Goal: Information Seeking & Learning: Learn about a topic

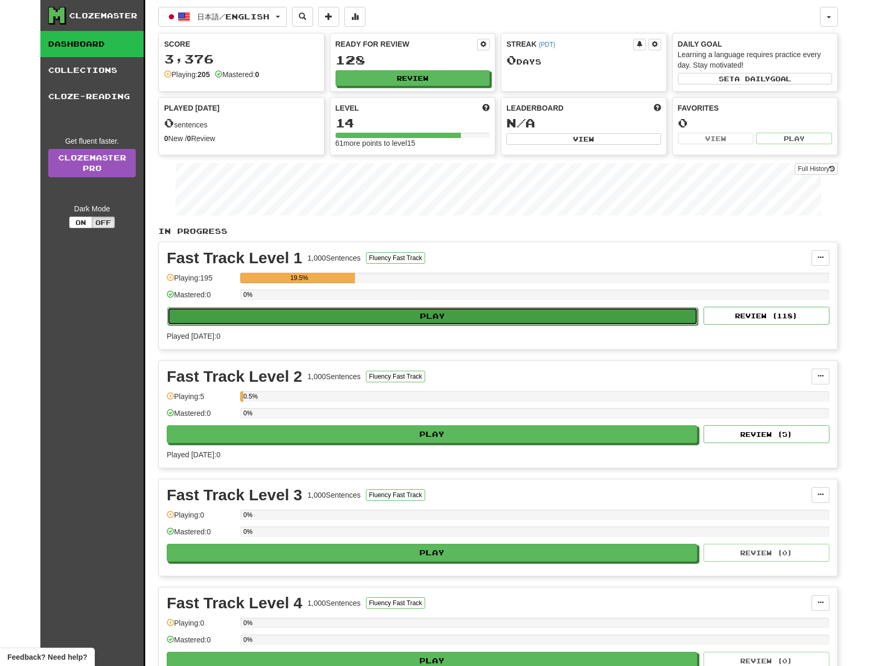
click at [473, 322] on button "Play" at bounding box center [432, 316] width 530 height 18
select select "**"
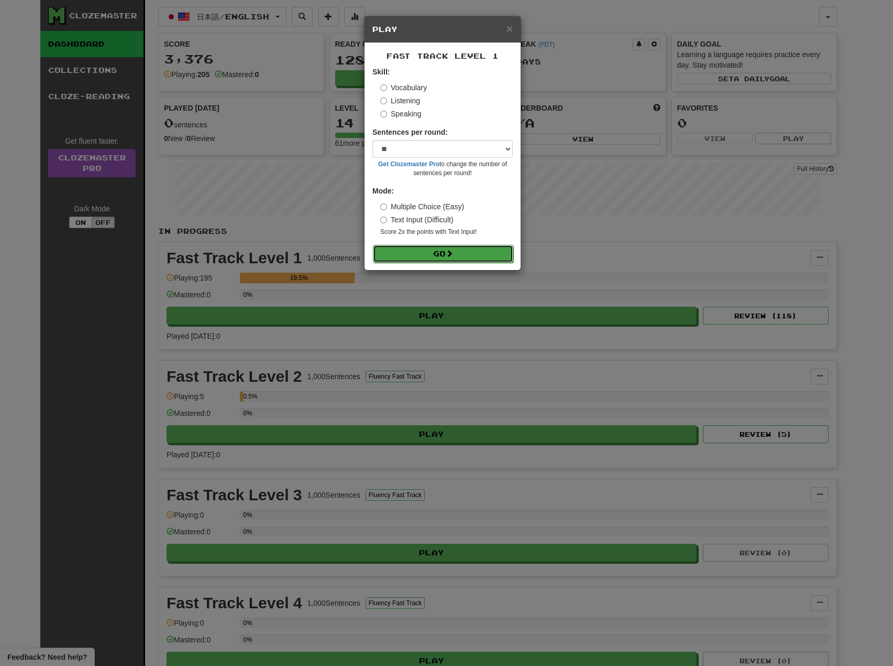
click at [424, 249] on button "Go" at bounding box center [443, 254] width 140 height 18
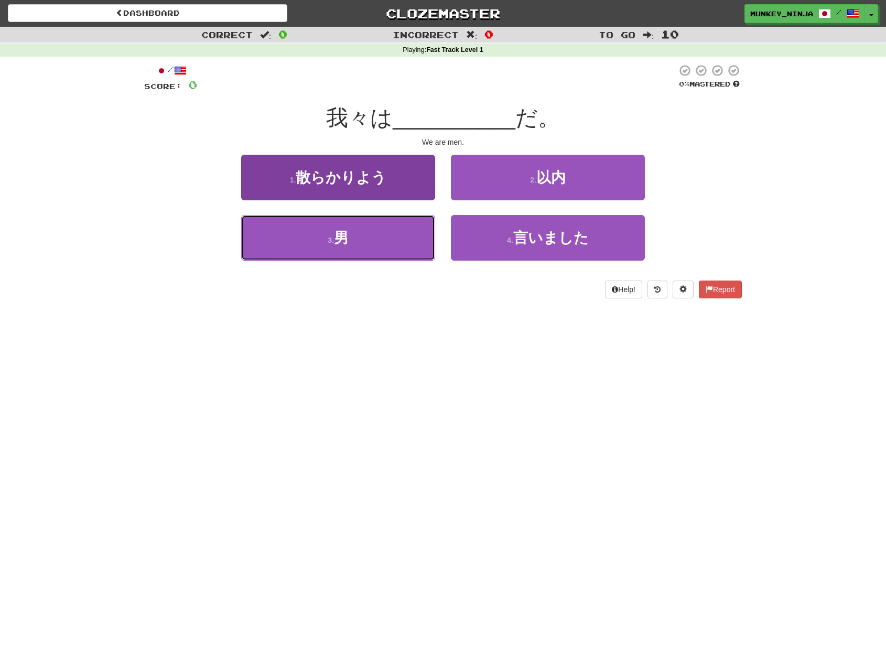
click at [394, 243] on button "3 . 男" at bounding box center [338, 238] width 194 height 46
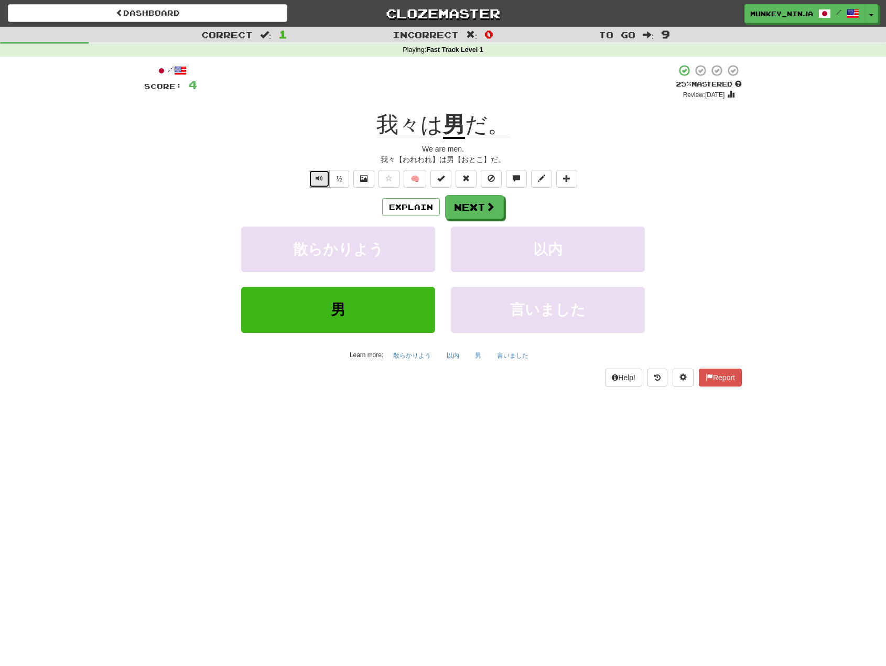
click at [319, 176] on span "Text-to-speech controls" at bounding box center [318, 178] width 7 height 7
click at [408, 207] on button "Explain" at bounding box center [411, 207] width 58 height 18
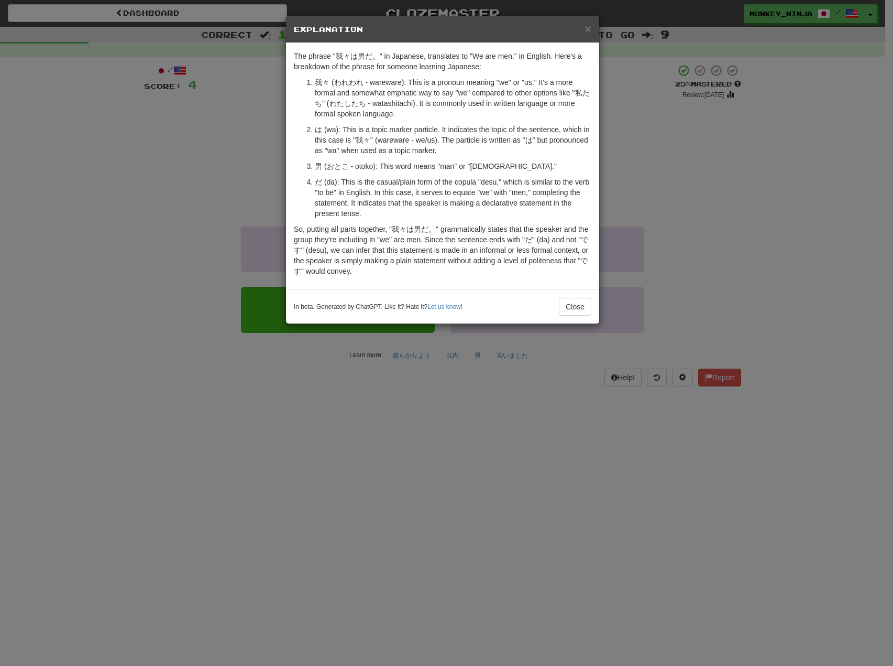
click at [791, 234] on div "× Explanation The phrase "我々は男だ。" in Japanese, translates to "We are men." in E…" at bounding box center [446, 333] width 893 height 666
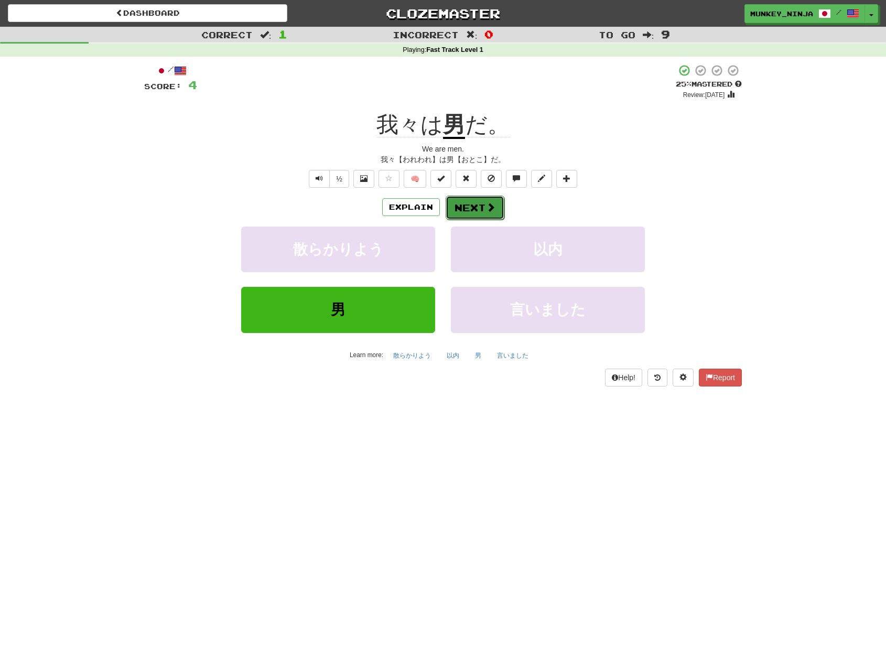
click at [466, 213] on button "Next" at bounding box center [474, 207] width 59 height 24
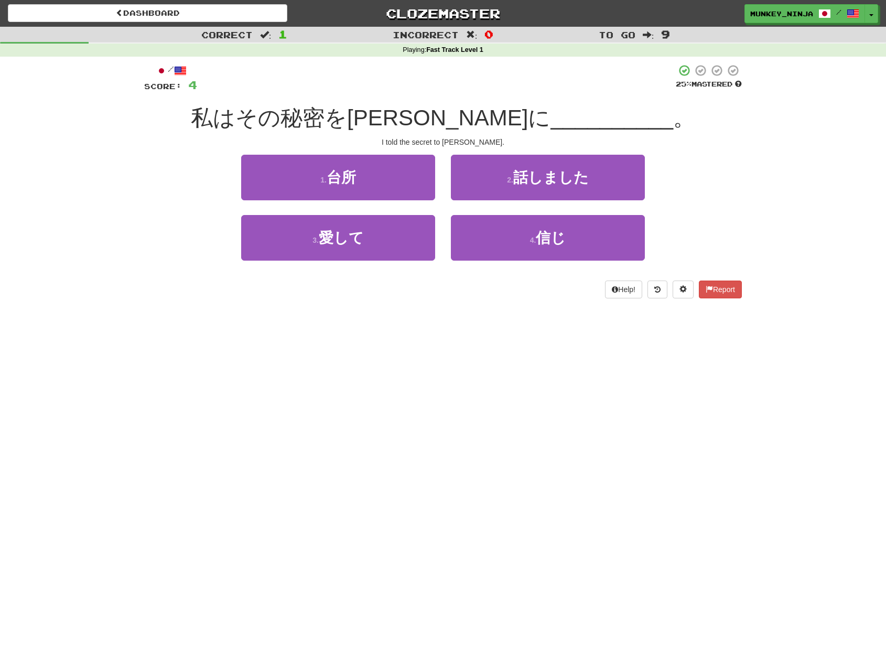
click at [507, 353] on div "Dashboard Clozemaster munkey_ninja / Toggle Dropdown Dashboard Leaderboard Acti…" at bounding box center [443, 333] width 886 height 666
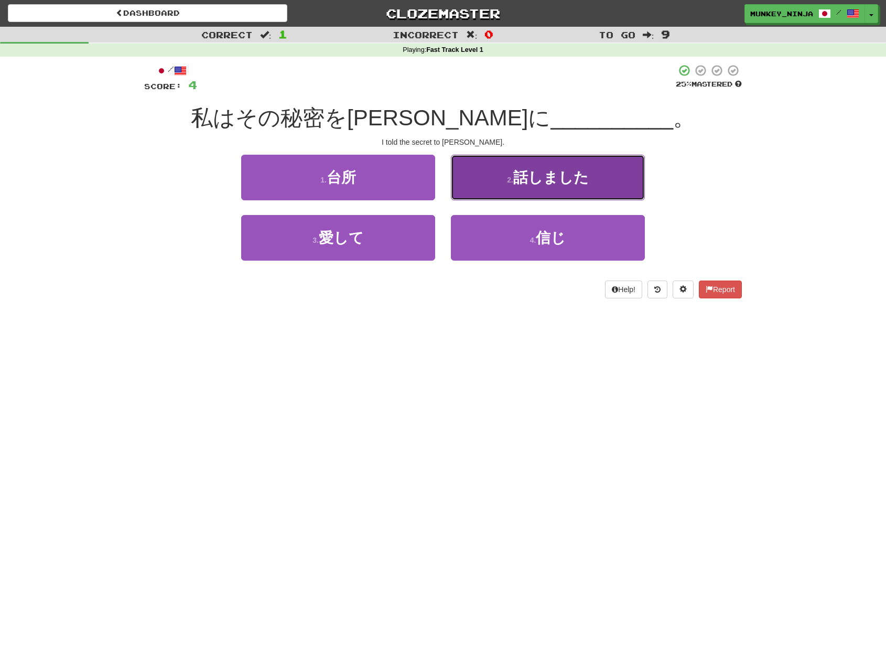
click at [597, 194] on button "2 . 話しました" at bounding box center [548, 178] width 194 height 46
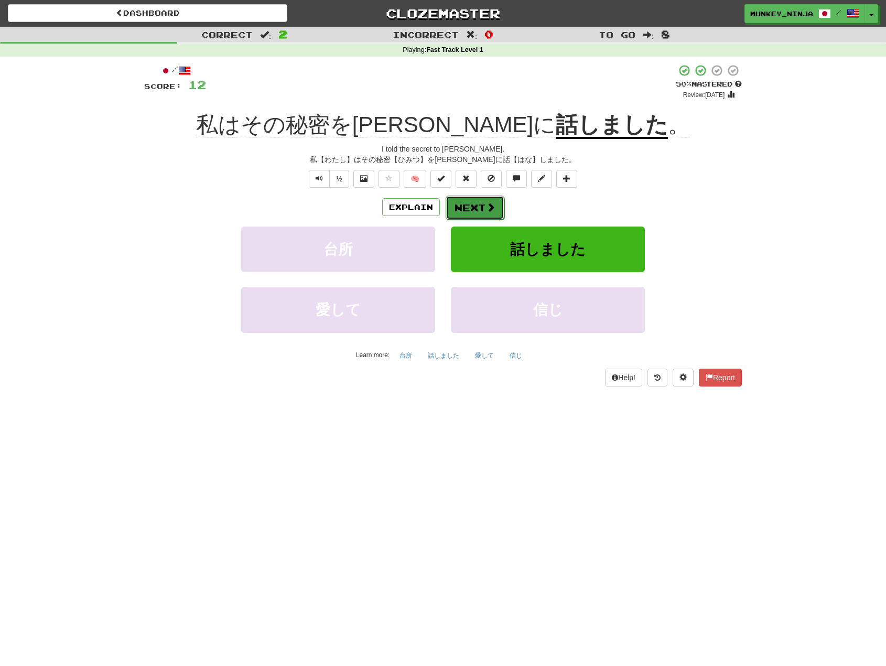
click at [476, 204] on button "Next" at bounding box center [474, 207] width 59 height 24
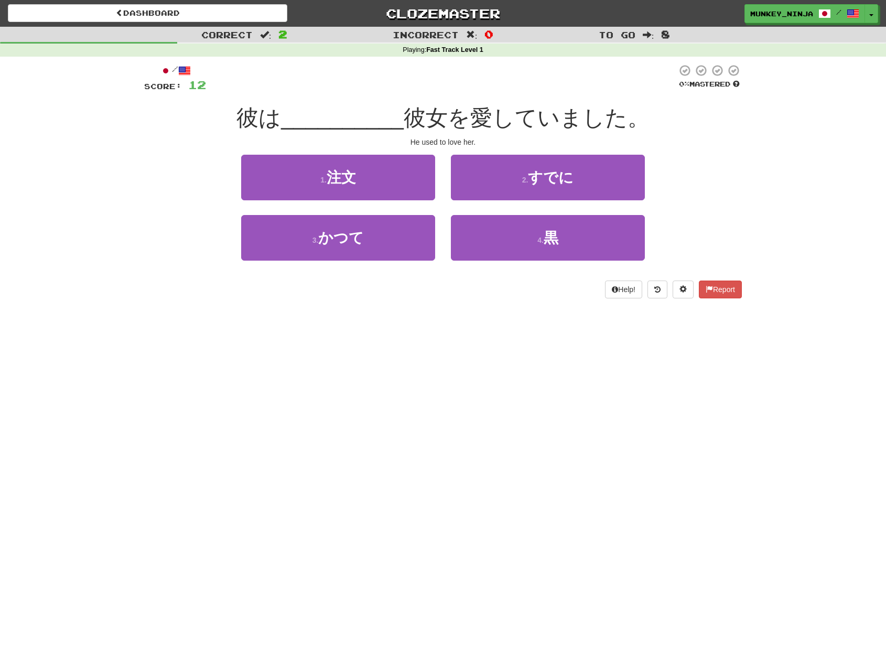
click at [574, 201] on div "2 . すでに" at bounding box center [548, 185] width 210 height 60
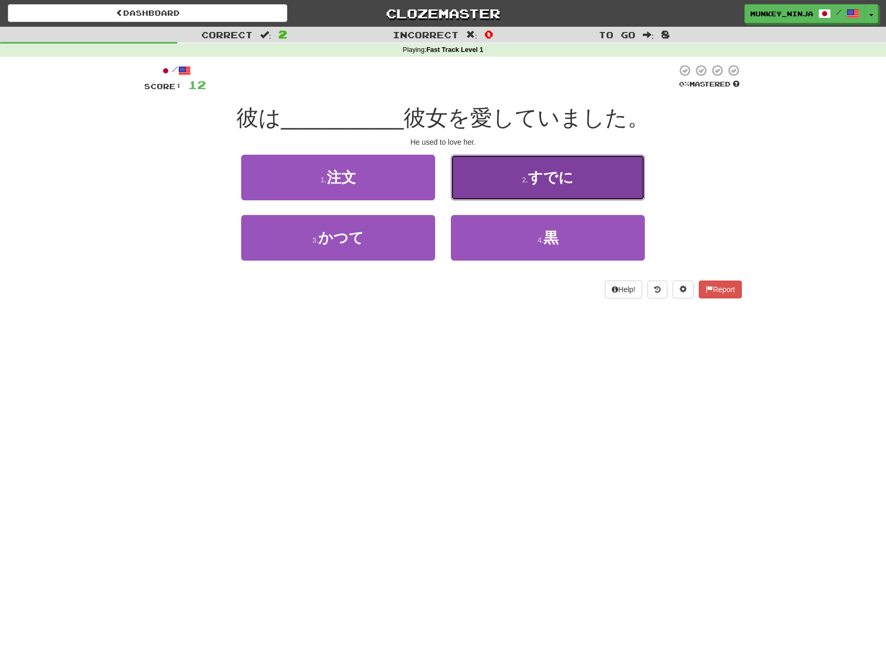
click at [572, 194] on button "2 . すでに" at bounding box center [548, 178] width 194 height 46
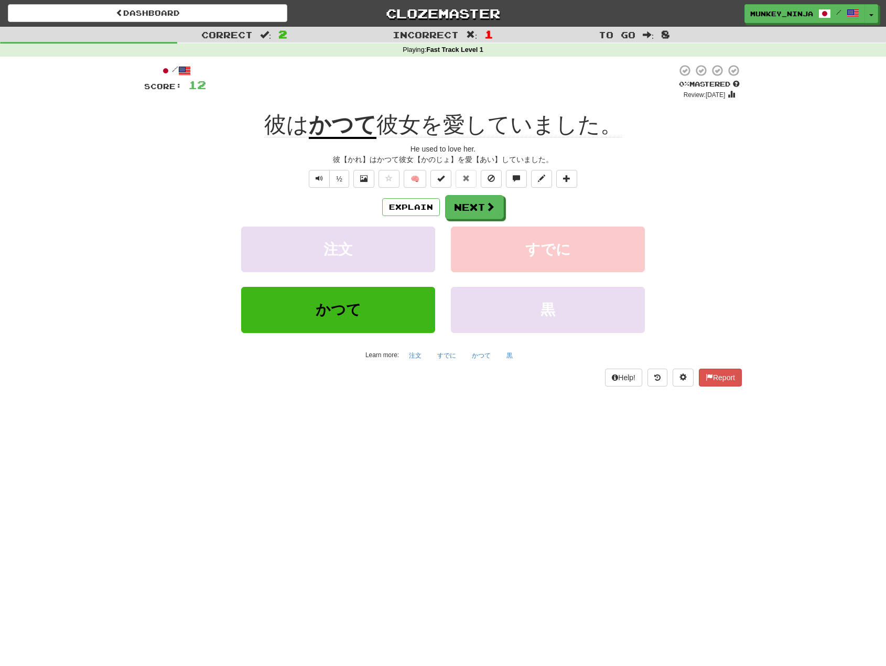
click at [677, 253] on div "注文 すでに" at bounding box center [442, 256] width 629 height 60
click at [814, 305] on div "Correct : 2 Incorrect : 1 To go : 8 Playing : Fast Track Level 1 / Score: 12 0 …" at bounding box center [443, 214] width 886 height 374
click at [399, 211] on button "Explain" at bounding box center [411, 207] width 58 height 18
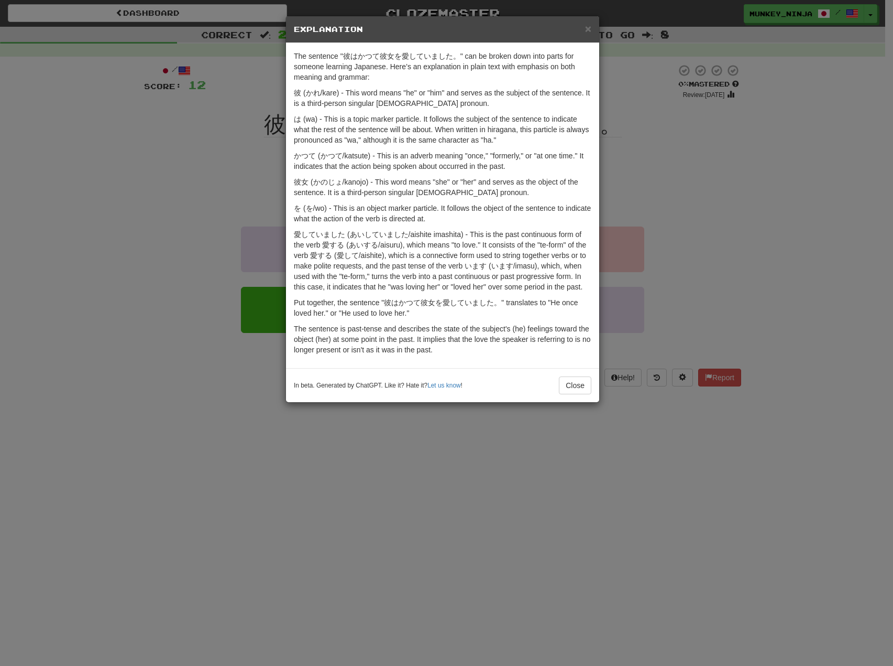
click at [708, 297] on div "× Explanation The sentence "彼はかつて彼女を愛していました。" can be broken down into parts for…" at bounding box center [446, 333] width 893 height 666
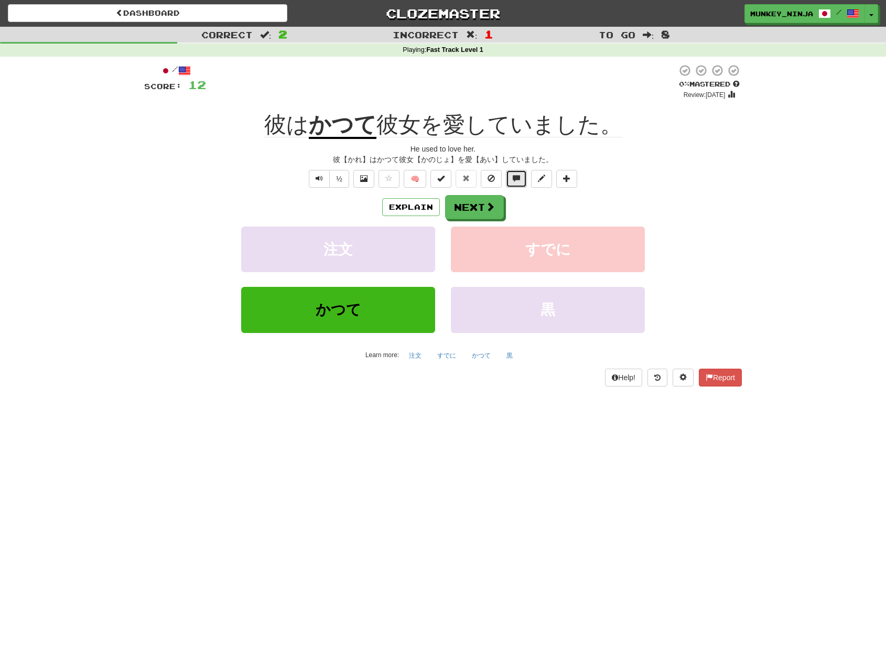
click at [517, 181] on span at bounding box center [516, 178] width 7 height 7
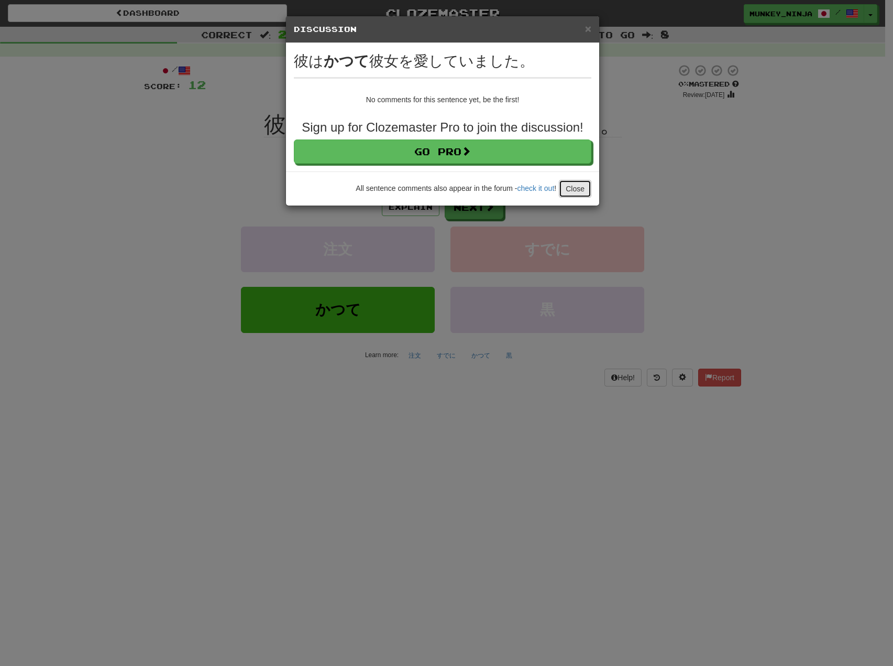
click at [578, 189] on button "Close" at bounding box center [575, 189] width 32 height 18
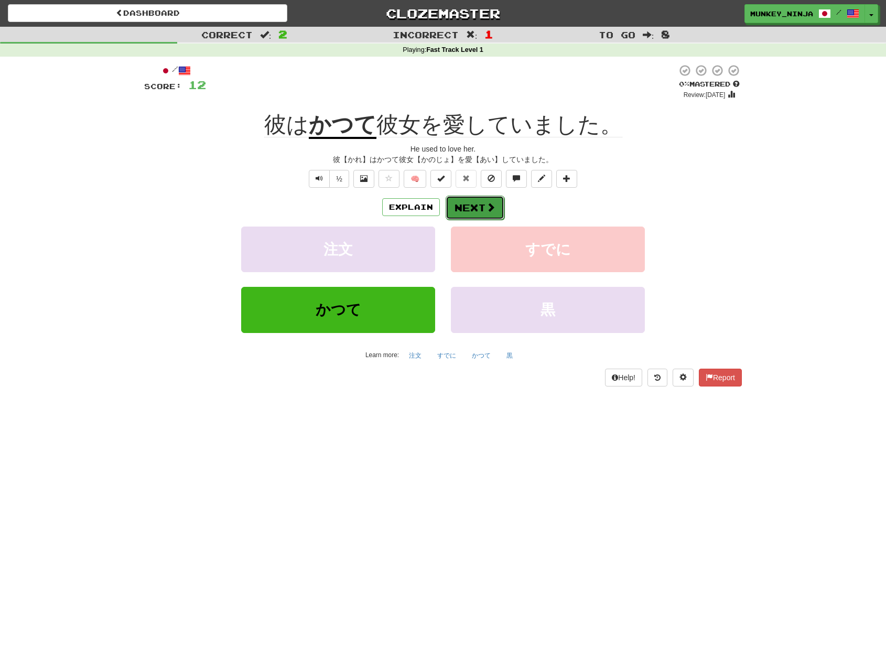
click at [463, 212] on button "Next" at bounding box center [474, 207] width 59 height 24
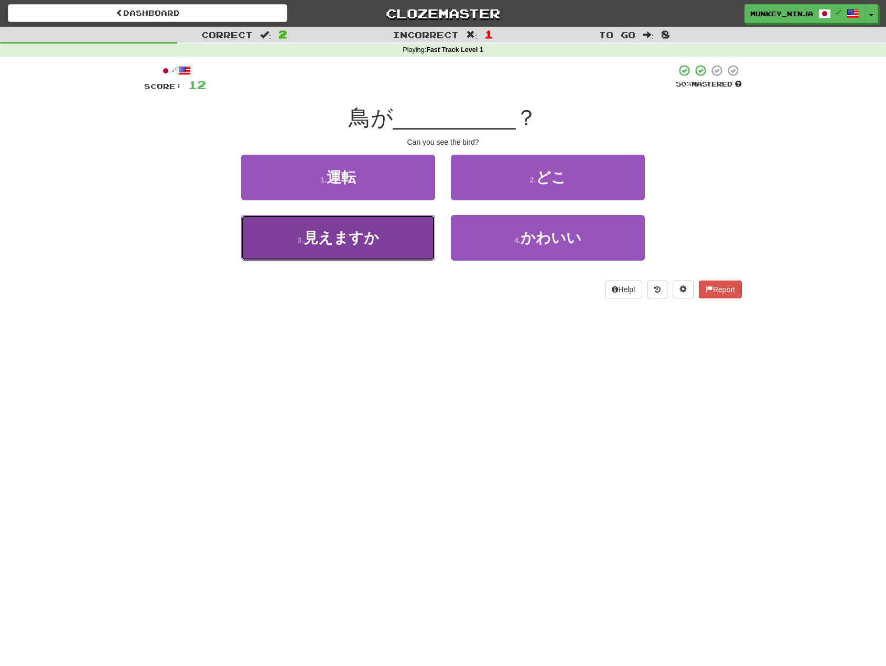
click at [402, 258] on button "3 . 見えますか" at bounding box center [338, 238] width 194 height 46
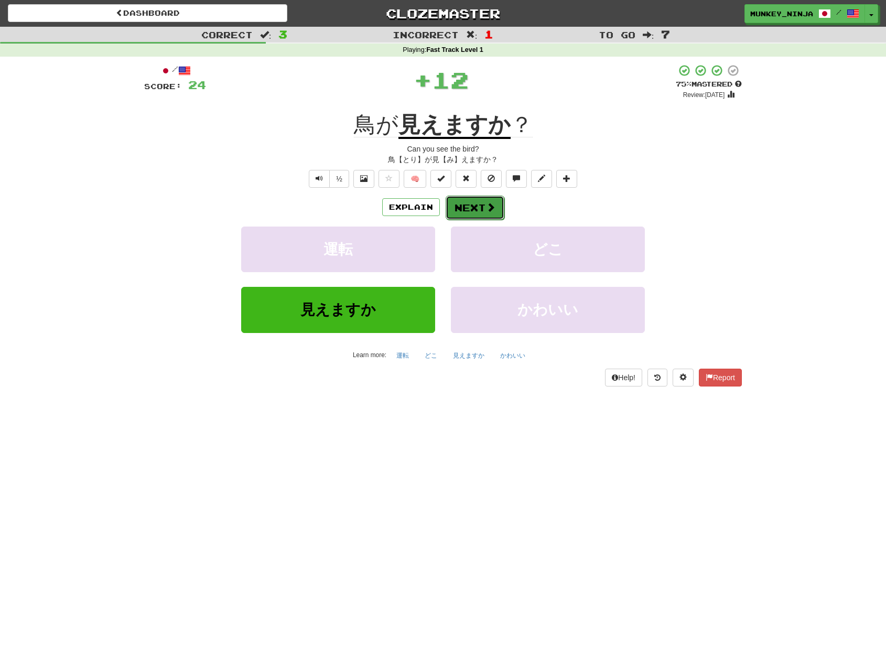
click at [488, 208] on span at bounding box center [490, 206] width 9 height 9
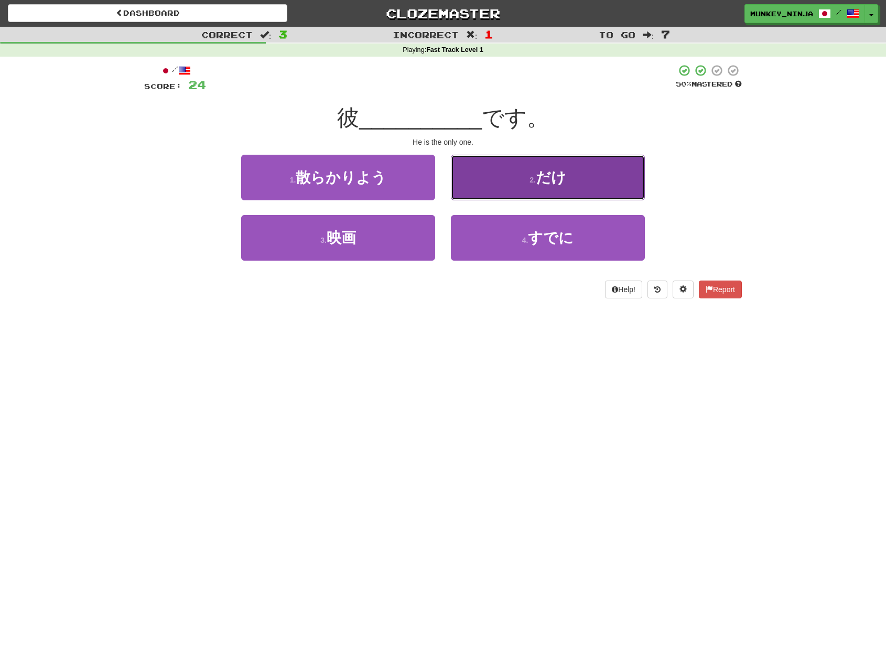
click at [555, 189] on button "2 . だけ" at bounding box center [548, 178] width 194 height 46
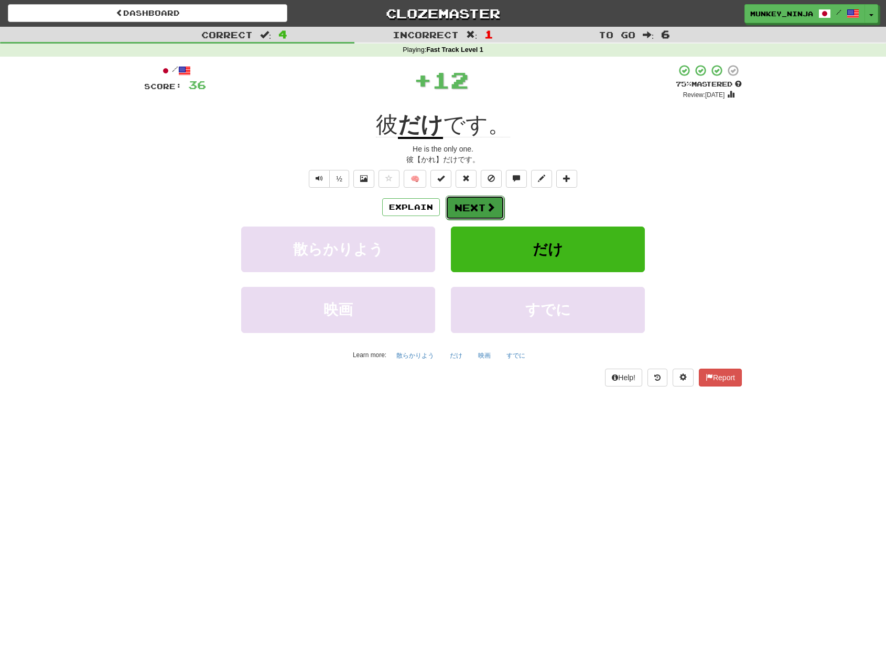
click at [486, 204] on span at bounding box center [490, 206] width 9 height 9
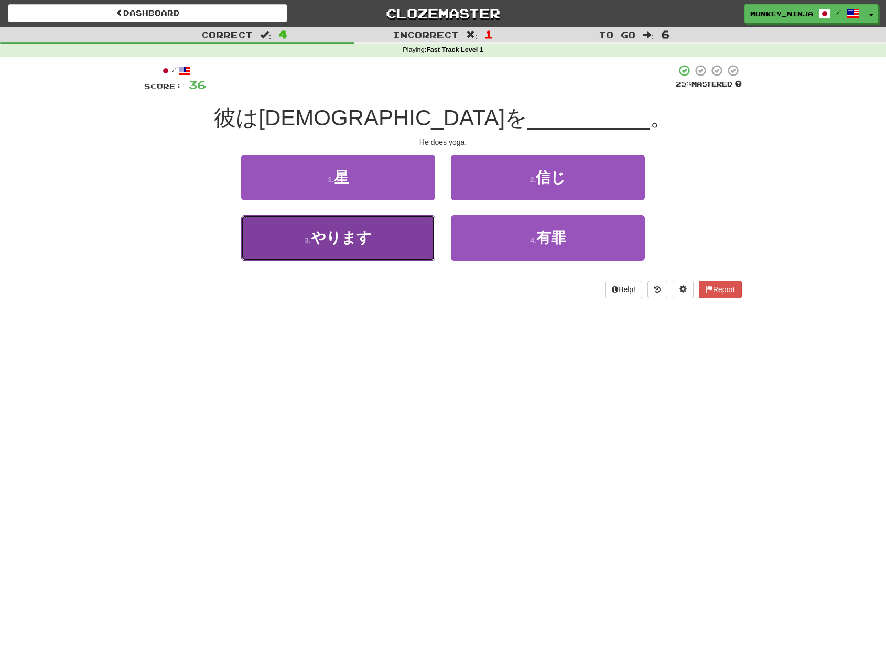
click at [362, 244] on span "やります" at bounding box center [341, 238] width 61 height 16
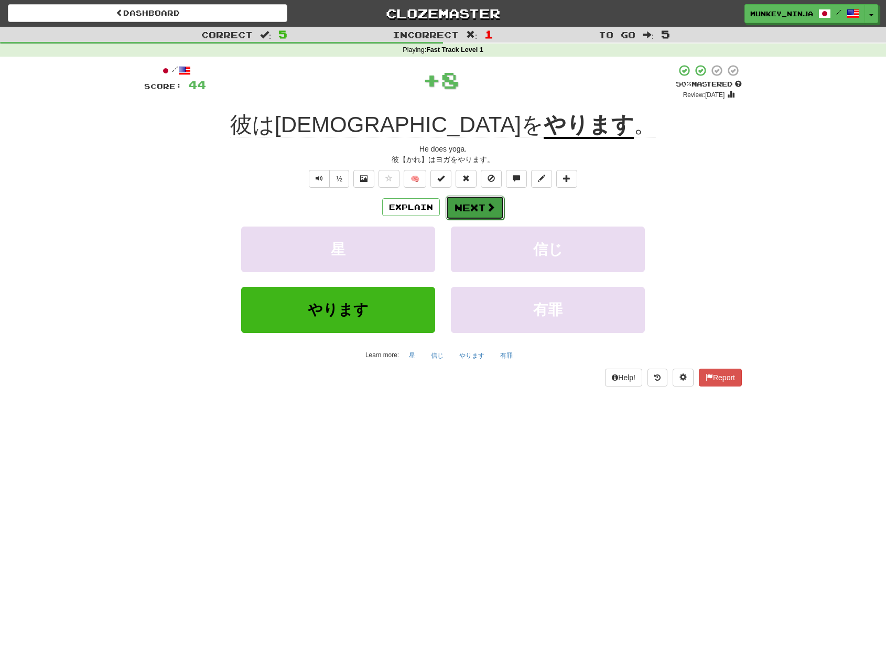
click at [485, 198] on button "Next" at bounding box center [474, 207] width 59 height 24
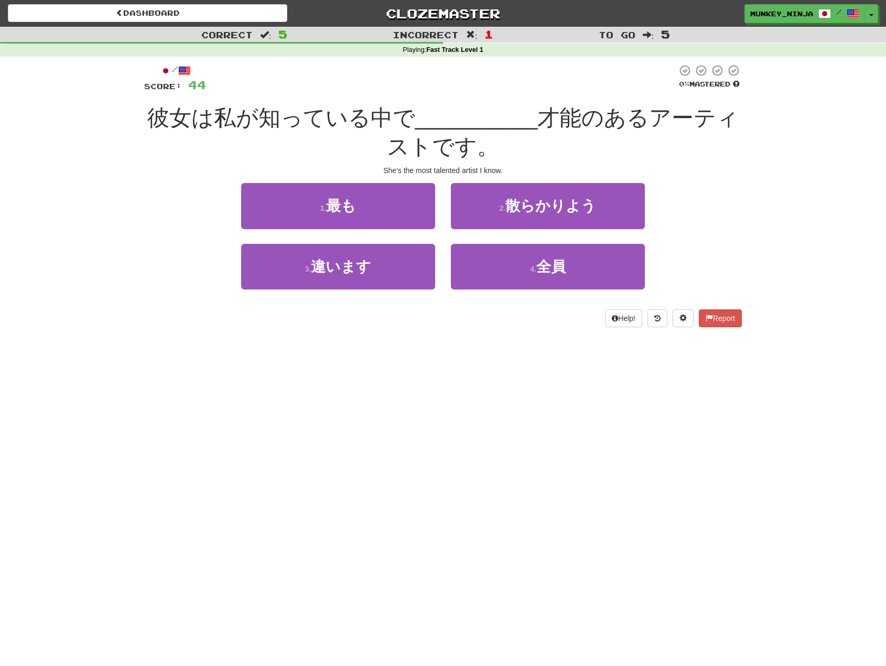
click at [815, 163] on div "Correct : 5 Incorrect : 1 To go : 5 Playing : Fast Track Level 1 / Score: 44 0 …" at bounding box center [443, 184] width 886 height 315
click at [847, 94] on div "Correct : 5 Incorrect : 1 To go : 5 Playing : Fast Track Level 1 / Score: 44 0 …" at bounding box center [443, 184] width 886 height 315
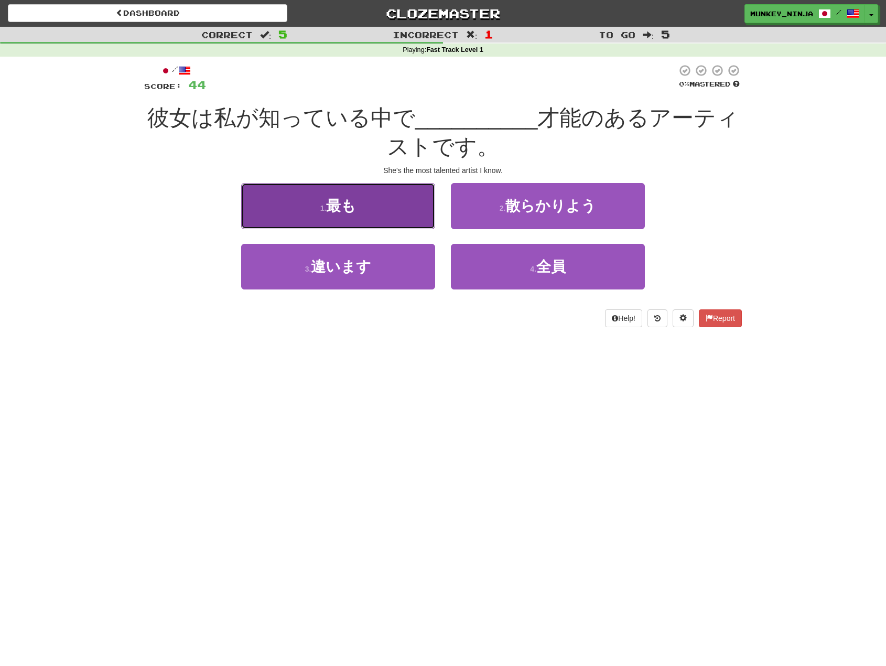
click at [384, 207] on button "1 . 最も" at bounding box center [338, 206] width 194 height 46
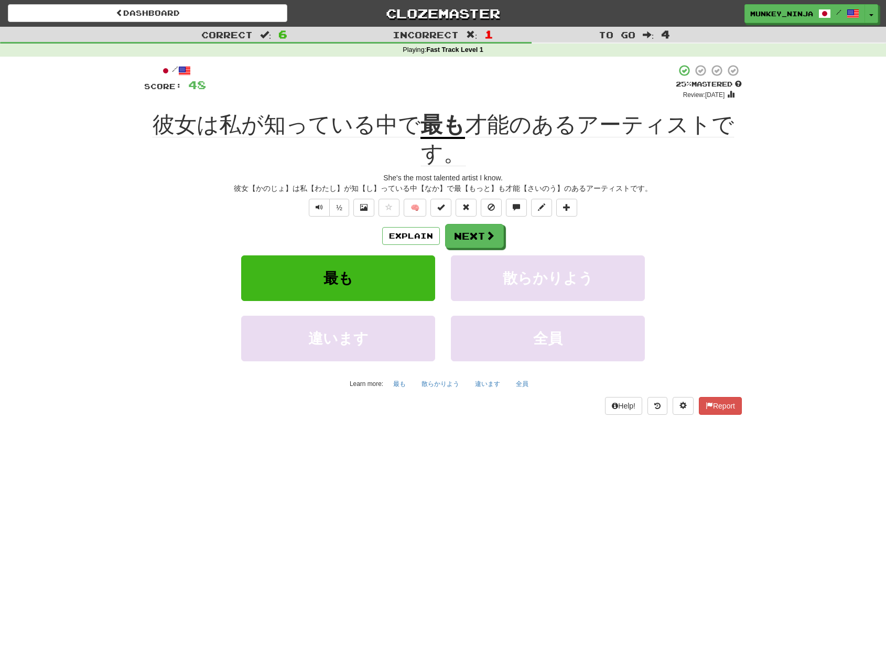
click at [203, 220] on div "/ Score: 48 + 4 25 % Mastered Review: 2025-09-23 彼女は私が知っている中で 最も 才能のあるアーティストです。…" at bounding box center [442, 239] width 597 height 351
click at [392, 238] on button "Explain" at bounding box center [411, 236] width 58 height 18
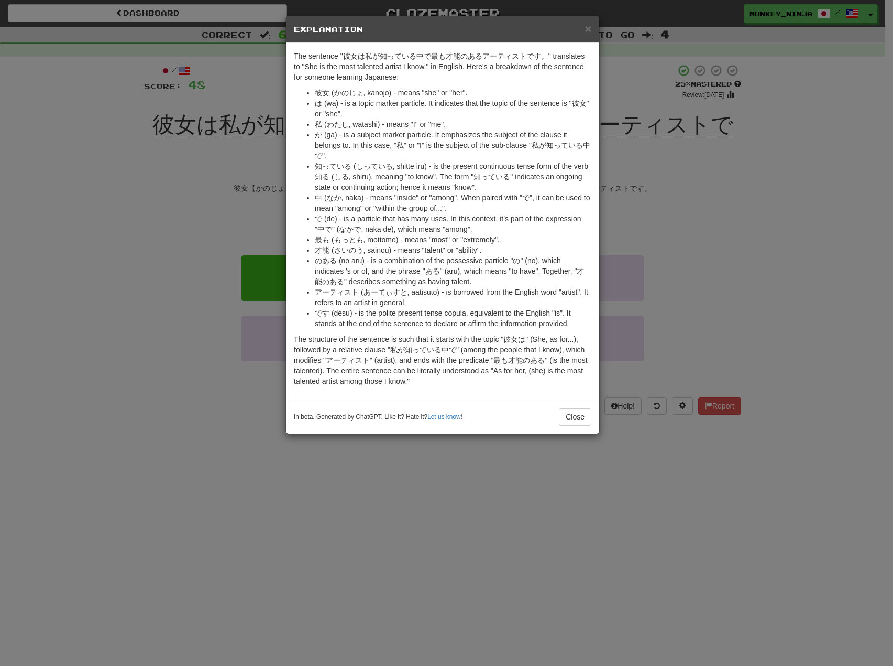
click at [704, 197] on div "× Explanation The sentence "彼女は私が知っている中で最も才能のあるアーティストです。" translates to "She is…" at bounding box center [446, 333] width 893 height 666
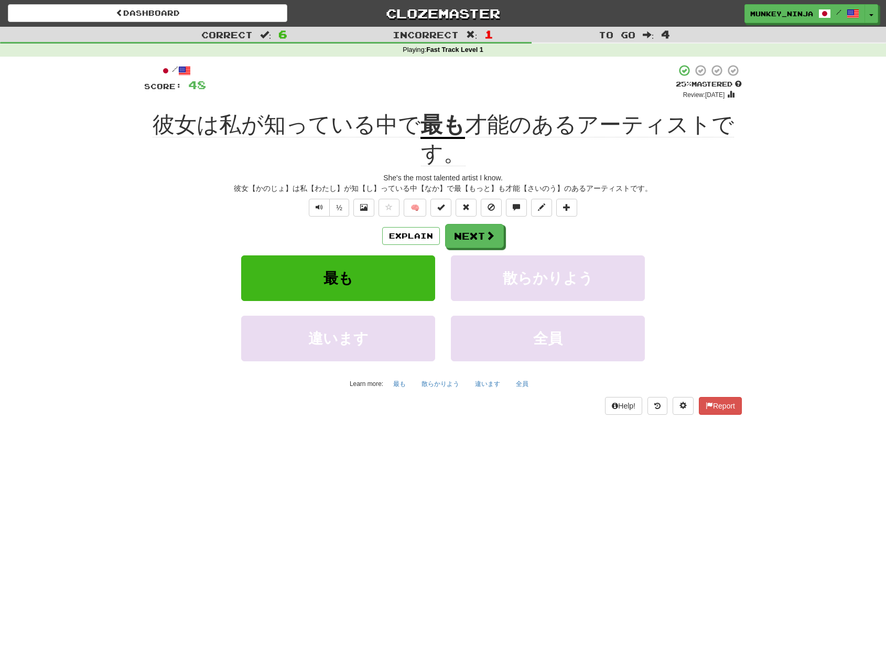
click at [742, 229] on div "/ Score: 48 + 4 25 % Mastered Review: 2025-09-23 彼女は私が知っている中で 最も 才能のあるアーティストです。…" at bounding box center [442, 243] width 613 height 373
click at [526, 155] on div "彼女は私が知っている中で 最も 才能のあるアーティストです。" at bounding box center [442, 139] width 597 height 57
click at [323, 206] on button "Text-to-speech controls" at bounding box center [319, 208] width 21 height 18
click at [482, 244] on button "Next" at bounding box center [474, 236] width 59 height 24
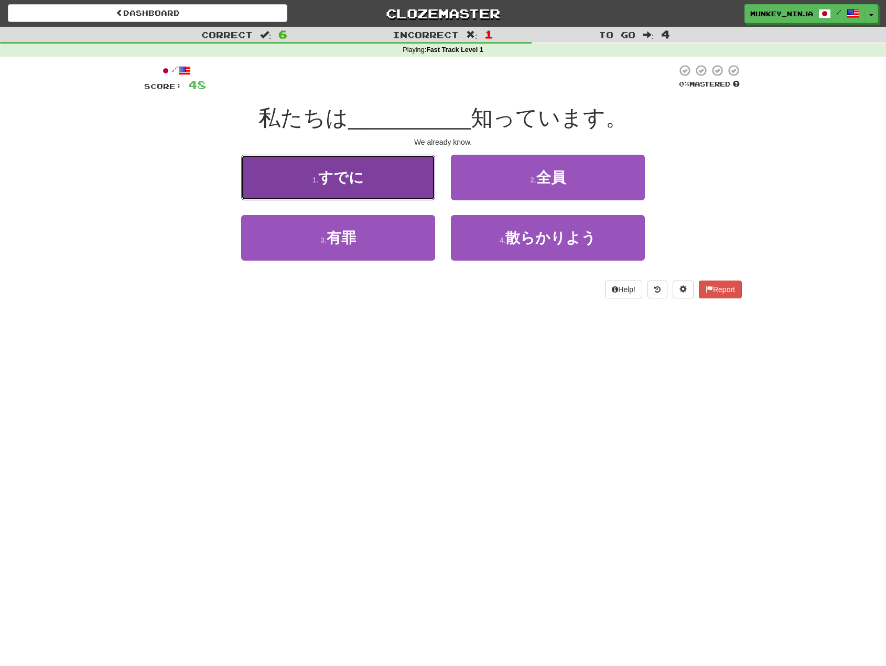
click at [397, 159] on button "1 . すでに" at bounding box center [338, 178] width 194 height 46
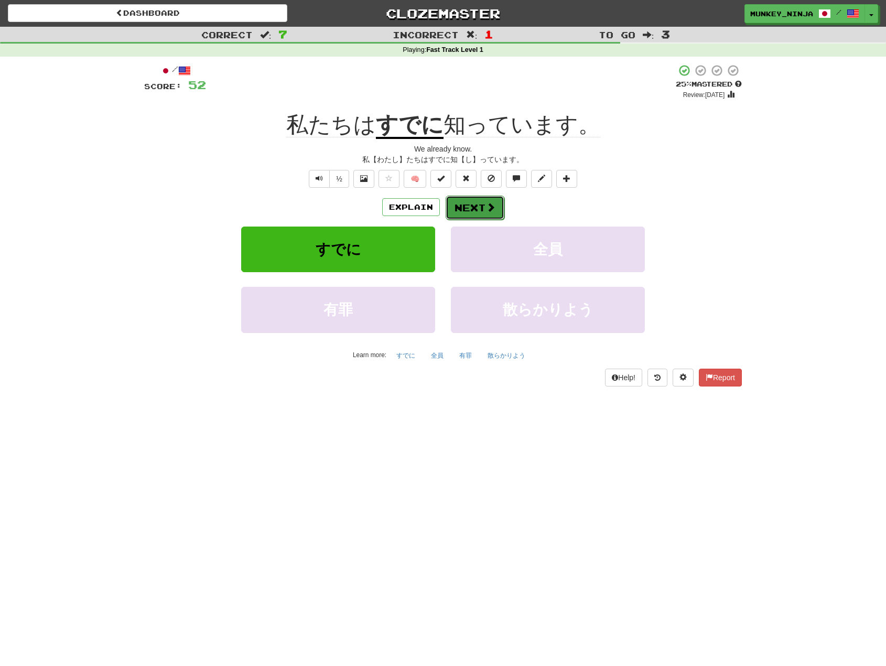
click at [474, 210] on button "Next" at bounding box center [474, 207] width 59 height 24
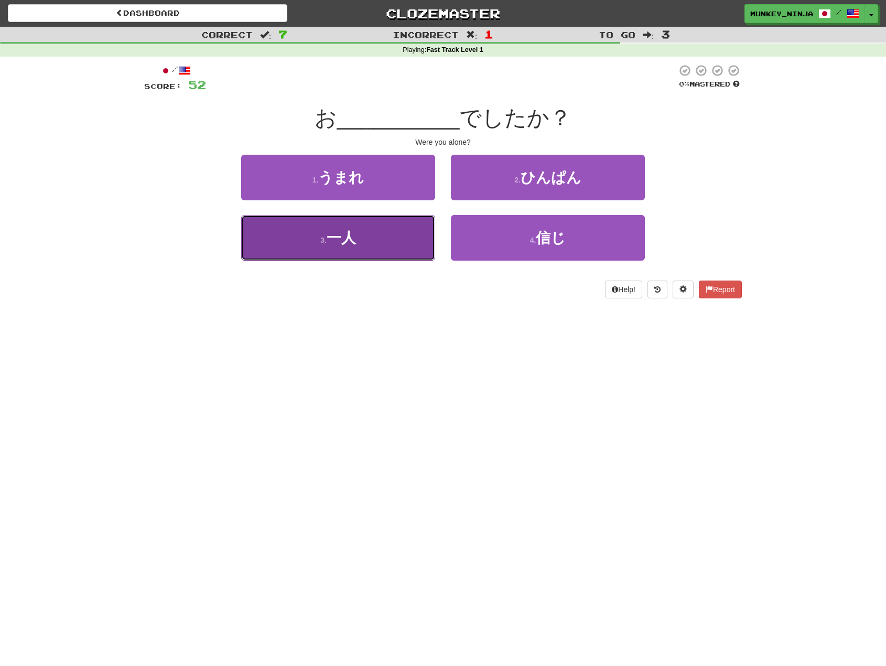
click at [364, 248] on button "3 . 一人" at bounding box center [338, 238] width 194 height 46
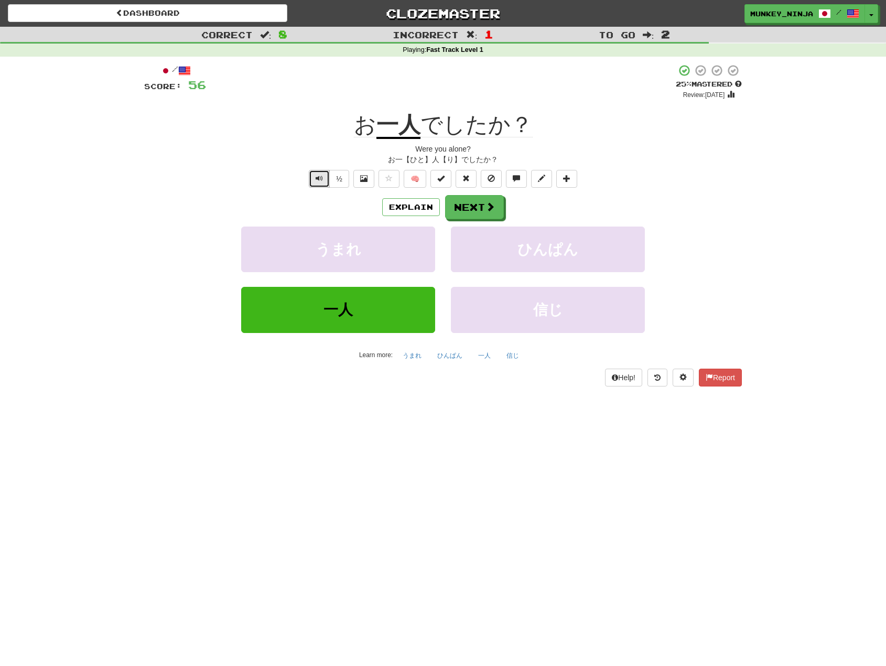
drag, startPoint x: 312, startPoint y: 184, endPoint x: 319, endPoint y: 186, distance: 7.4
click at [314, 183] on button "Text-to-speech controls" at bounding box center [319, 179] width 21 height 18
click at [489, 212] on span at bounding box center [490, 206] width 9 height 9
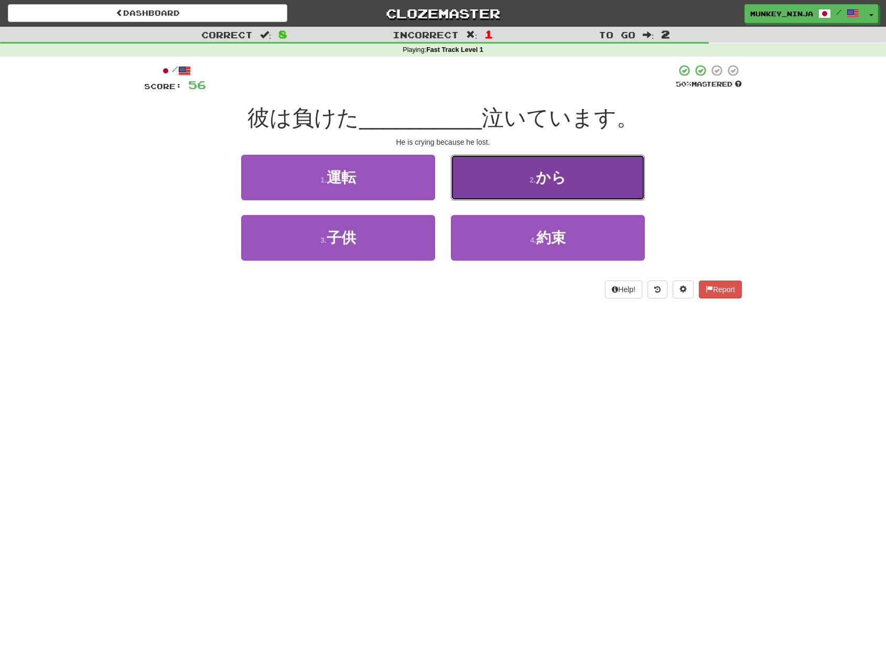
click at [560, 190] on button "2 . から" at bounding box center [548, 178] width 194 height 46
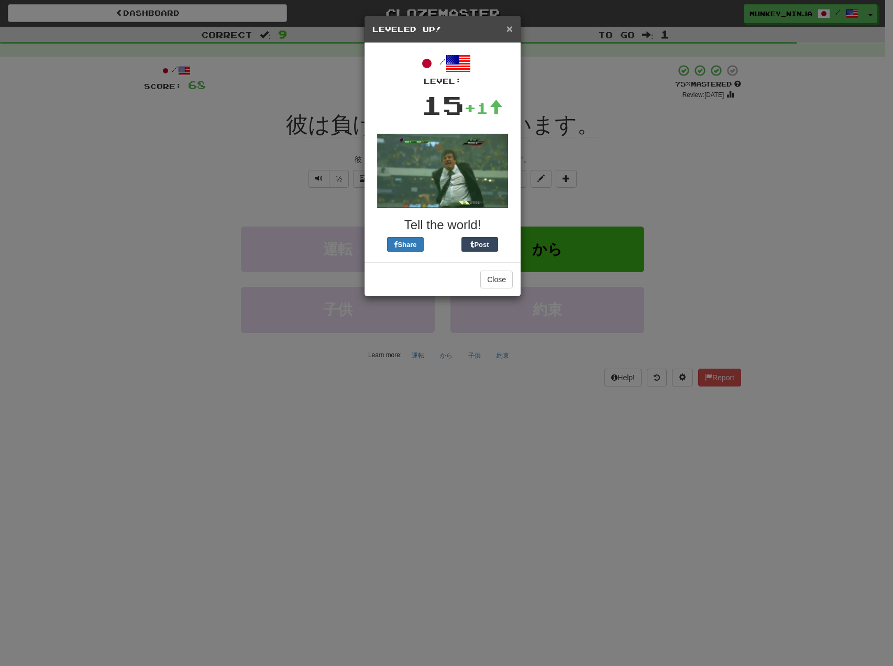
click at [507, 28] on span "×" at bounding box center [510, 29] width 6 height 12
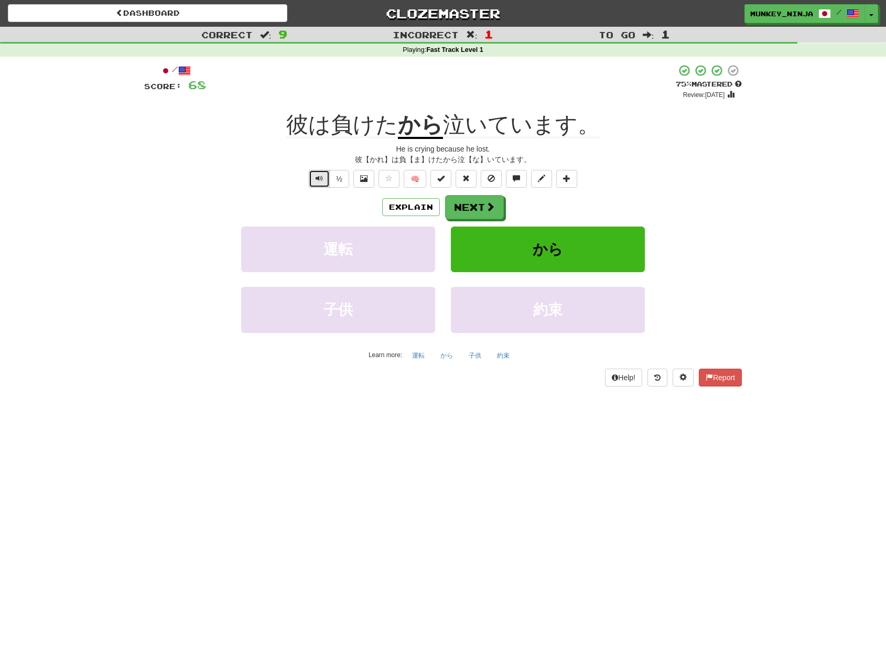
click at [317, 182] on span "Text-to-speech controls" at bounding box center [318, 178] width 7 height 7
click at [488, 204] on span at bounding box center [490, 206] width 9 height 9
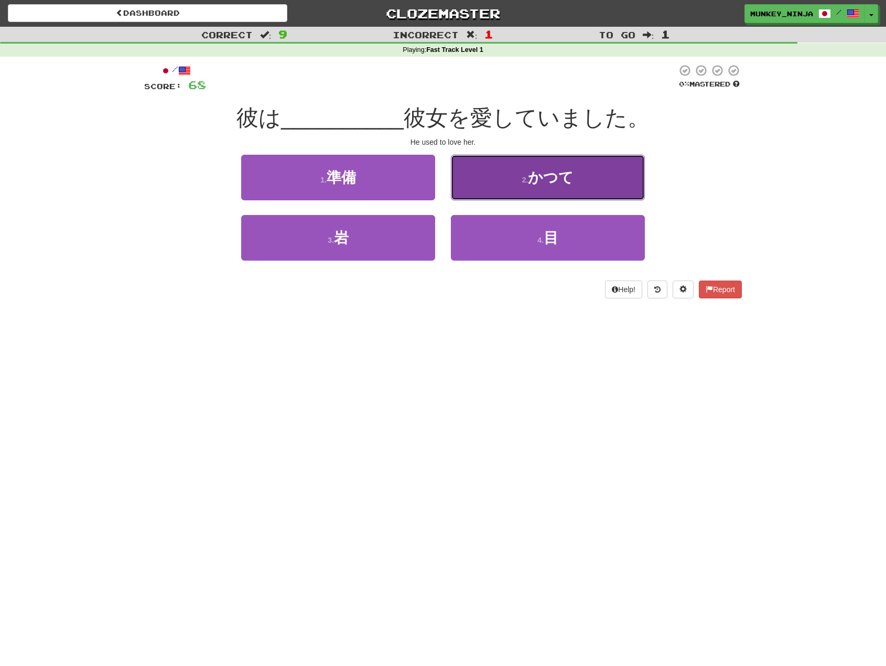
click at [514, 182] on button "2 . かつて" at bounding box center [548, 178] width 194 height 46
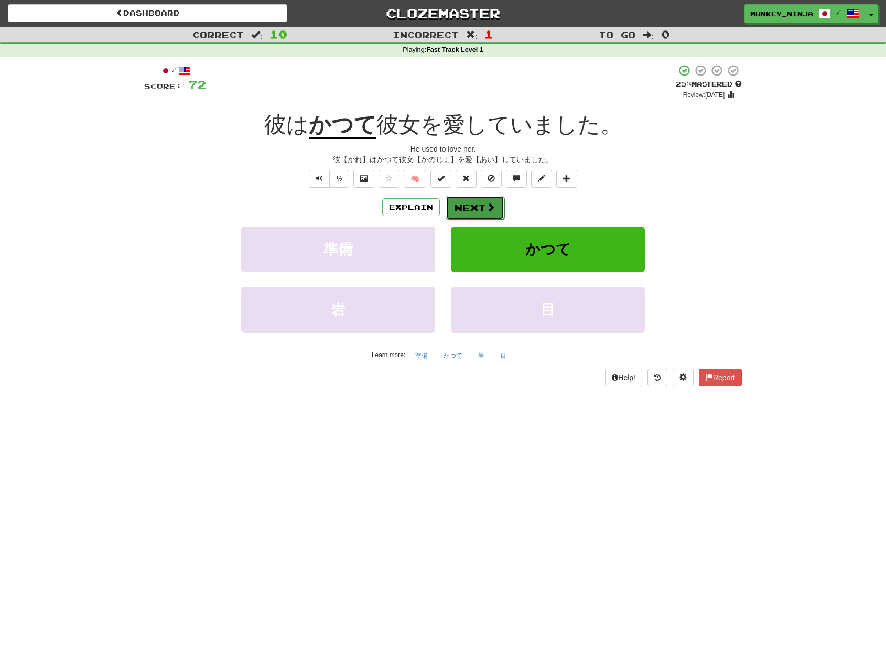
click at [476, 209] on button "Next" at bounding box center [474, 207] width 59 height 24
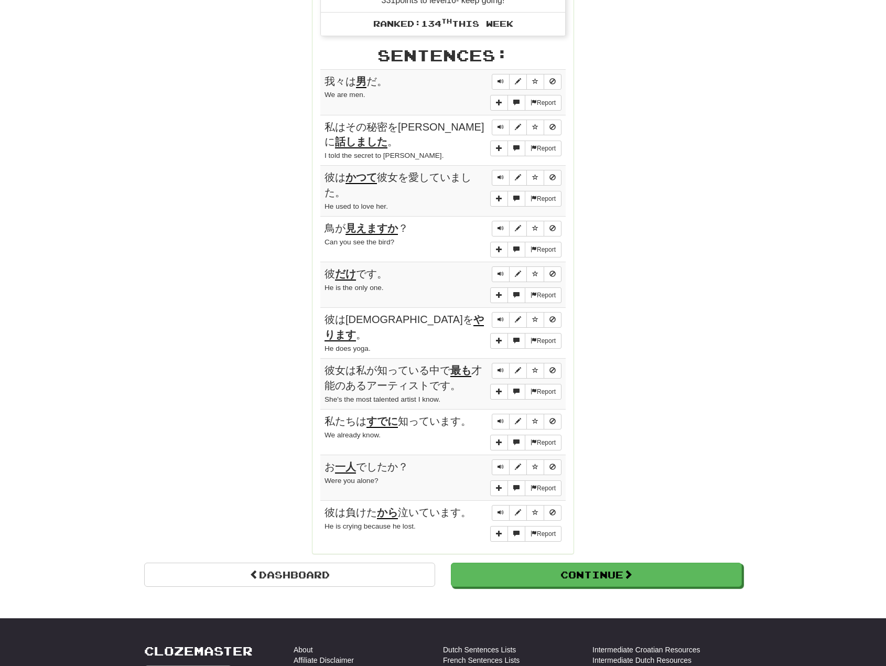
scroll to position [419, 0]
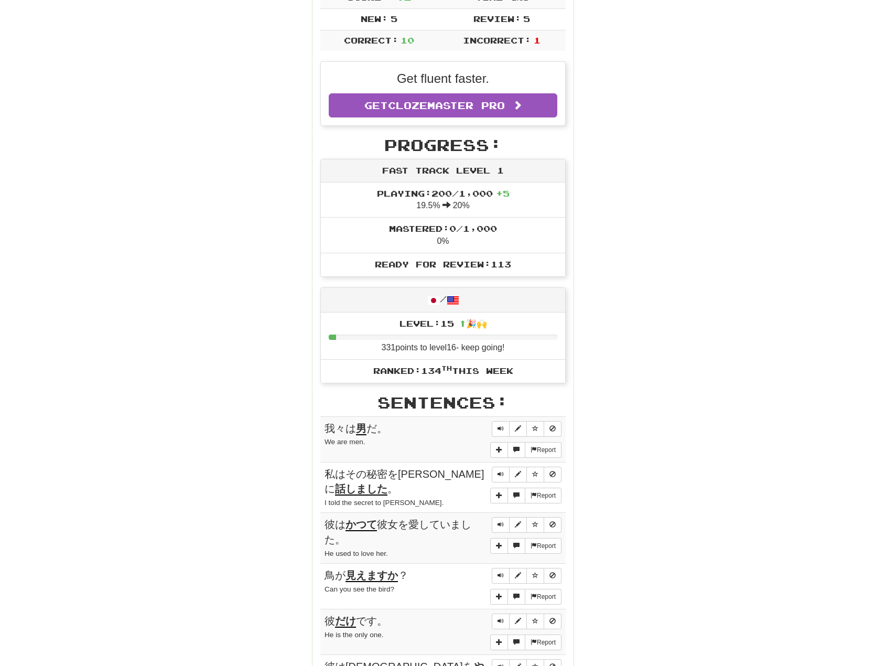
click at [629, 151] on div "Round Results Stats: Score: + 72 Time: 2 : 31 New: 5 Review: 5 Correct: 10 Inco…" at bounding box center [442, 415] width 597 height 987
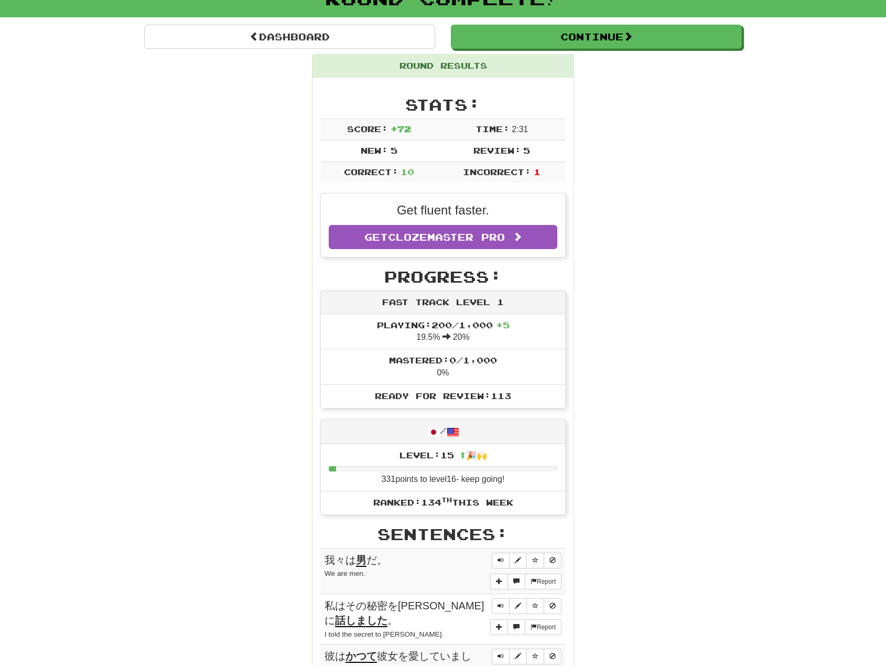
scroll to position [0, 0]
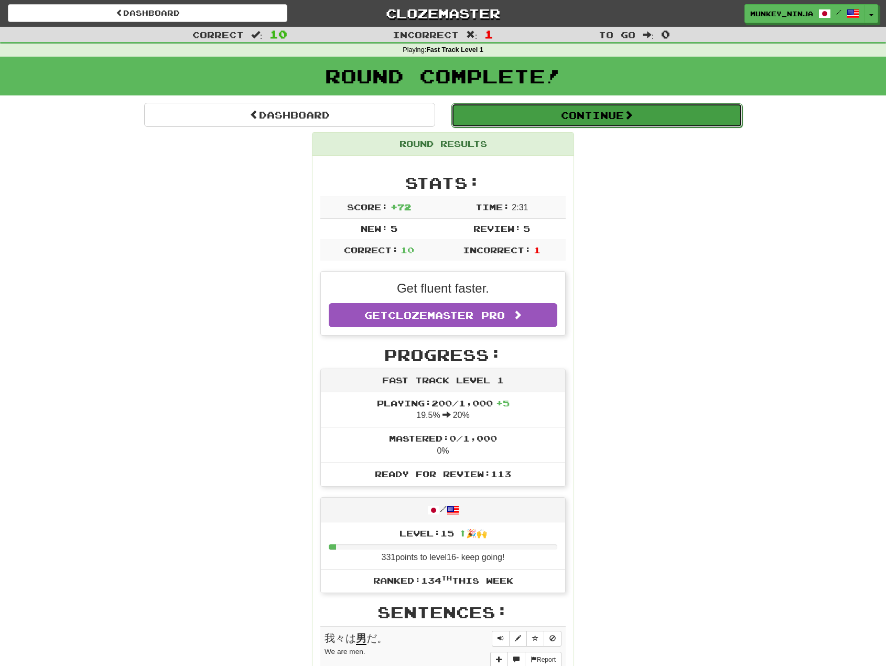
click at [633, 110] on span at bounding box center [628, 114] width 9 height 9
